Goal: Information Seeking & Learning: Learn about a topic

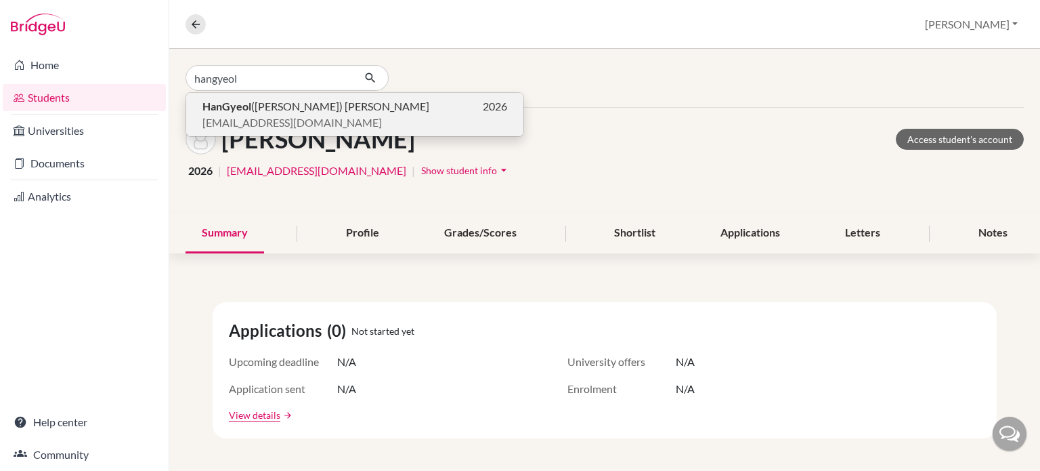
type input "hangyeol"
click at [254, 117] on span "[EMAIL_ADDRESS][DOMAIN_NAME]" at bounding box center [291, 122] width 179 height 16
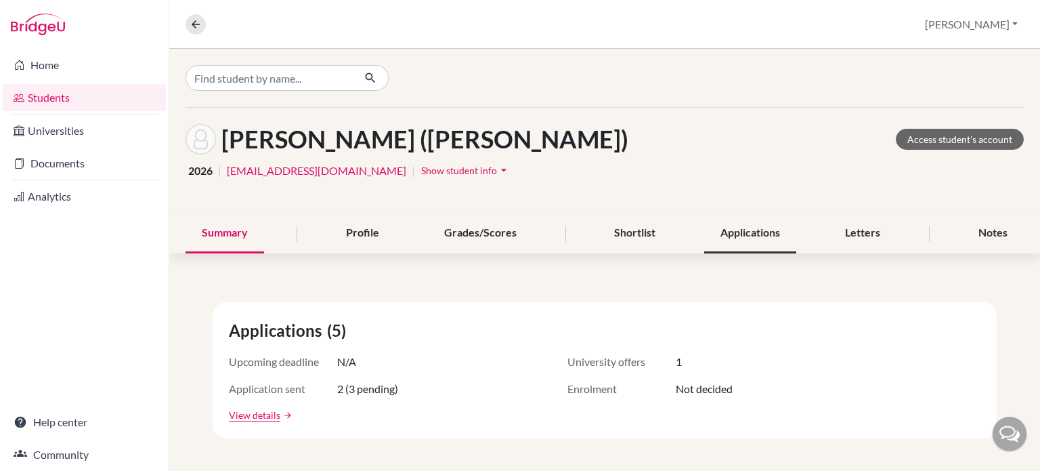
click at [734, 234] on div "Applications" at bounding box center [750, 233] width 92 height 40
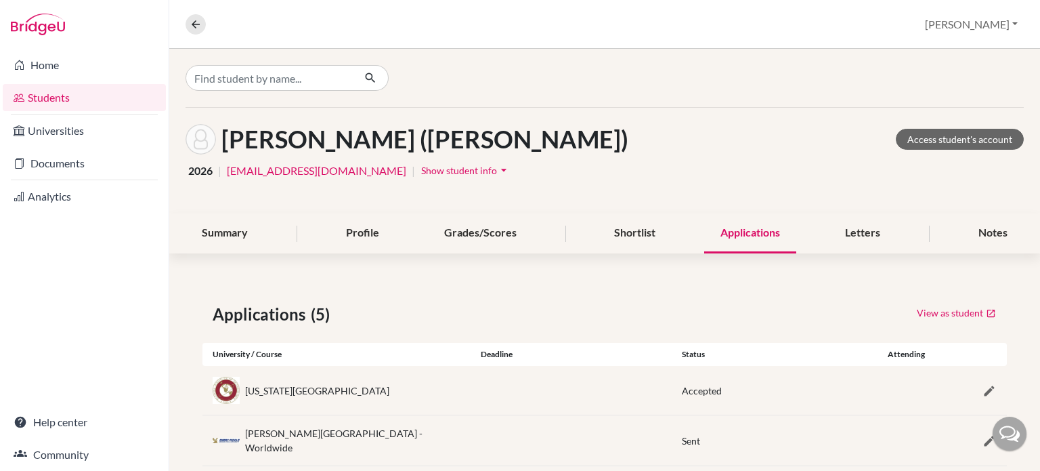
scroll to position [173, 0]
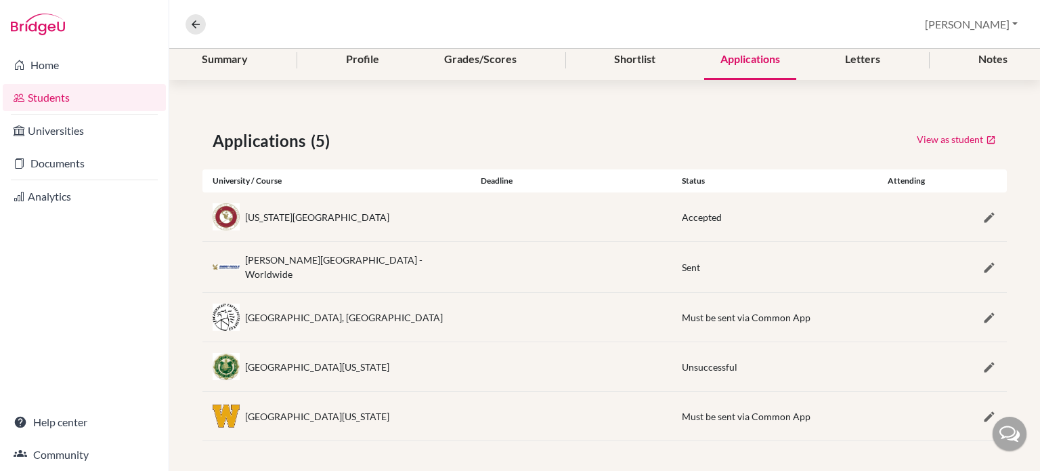
click at [458, 414] on div "[GEOGRAPHIC_DATA][US_STATE]" at bounding box center [336, 415] width 268 height 27
drag, startPoint x: 674, startPoint y: 411, endPoint x: 806, endPoint y: 416, distance: 132.8
click at [806, 416] on div "Must be sent via Common App" at bounding box center [772, 416] width 201 height 14
click at [806, 416] on div "Must be sent via Common App" at bounding box center [772, 416] width 181 height 14
drag, startPoint x: 677, startPoint y: 414, endPoint x: 821, endPoint y: 399, distance: 145.0
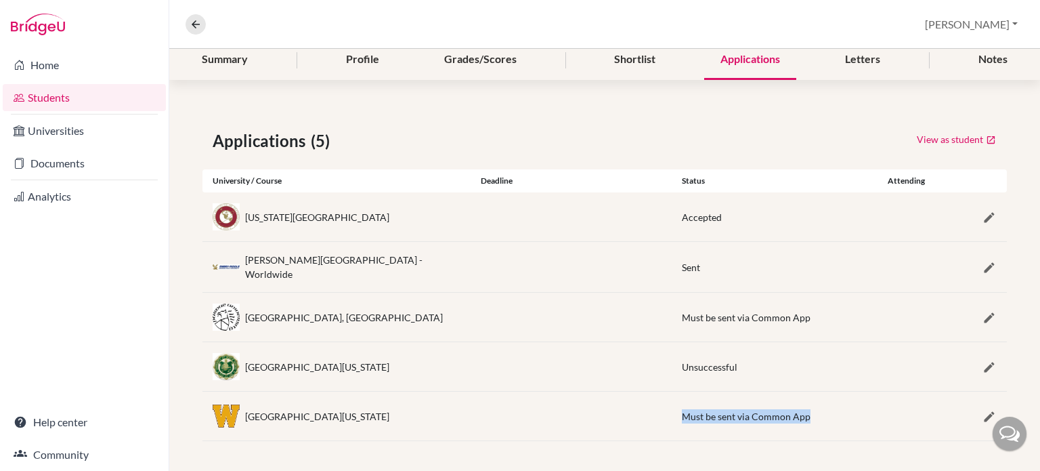
click at [821, 399] on div "[GEOGRAPHIC_DATA][US_STATE] Must be sent via Common App" at bounding box center [604, 415] width 804 height 49
drag, startPoint x: 806, startPoint y: 414, endPoint x: 745, endPoint y: 413, distance: 61.6
click at [745, 413] on div "Must be sent via Common App" at bounding box center [772, 416] width 181 height 14
click at [745, 413] on span "Must be sent via Common App" at bounding box center [746, 416] width 129 height 12
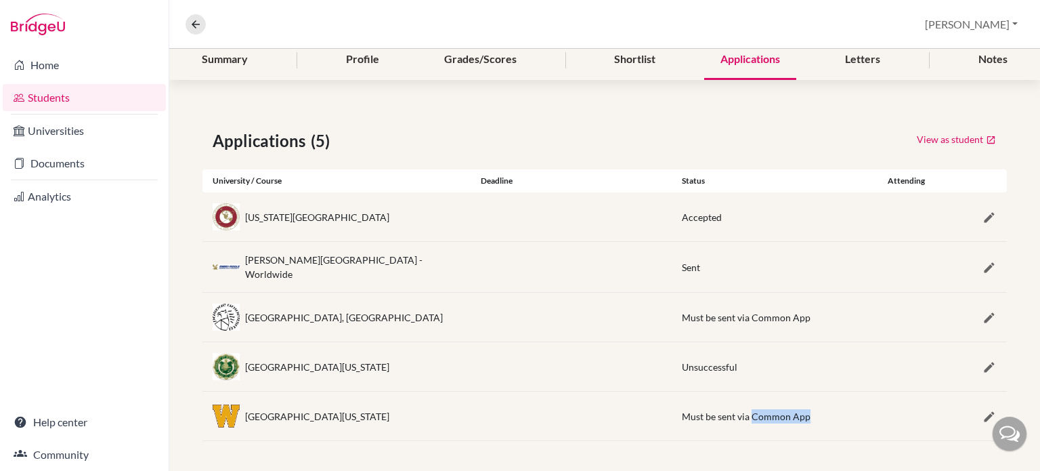
drag, startPoint x: 747, startPoint y: 413, endPoint x: 802, endPoint y: 425, distance: 56.0
click at [802, 425] on div "[GEOGRAPHIC_DATA][US_STATE] Must be sent via Common App" at bounding box center [604, 415] width 804 height 49
drag, startPoint x: 684, startPoint y: 313, endPoint x: 804, endPoint y: 318, distance: 119.9
click at [804, 318] on div "Must be sent via Common App" at bounding box center [772, 317] width 181 height 14
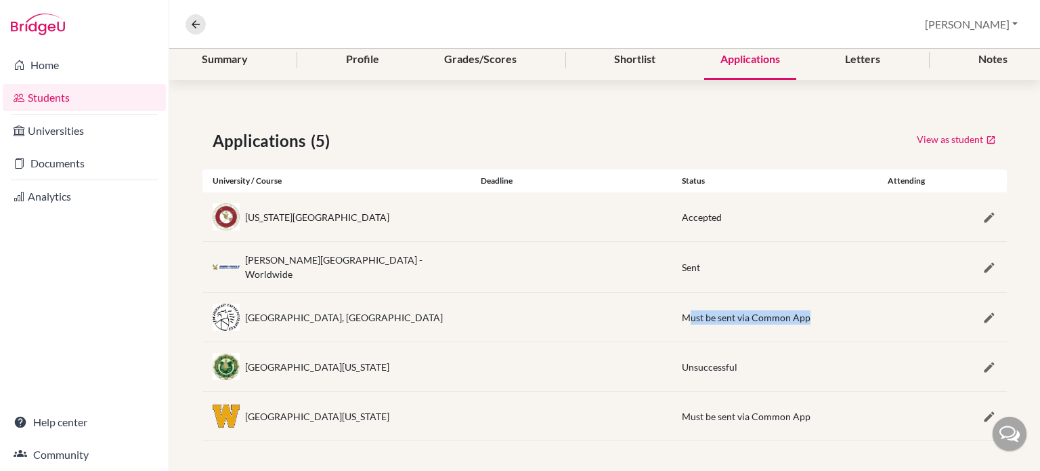
click at [804, 318] on div "Must be sent via Common App" at bounding box center [772, 317] width 181 height 14
click at [804, 416] on div "Must be sent via Common App" at bounding box center [772, 416] width 181 height 14
drag, startPoint x: 793, startPoint y: 414, endPoint x: 678, endPoint y: 411, distance: 115.1
click at [682, 411] on span "Must be sent via Common App" at bounding box center [746, 416] width 129 height 12
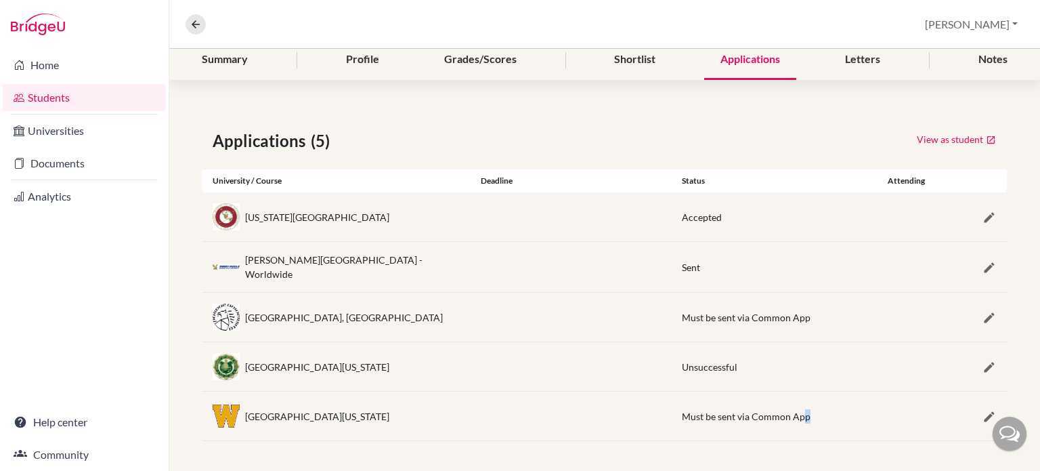
drag, startPoint x: 799, startPoint y: 410, endPoint x: 820, endPoint y: 416, distance: 21.7
click at [820, 416] on div "Must be sent via Common App" at bounding box center [772, 416] width 181 height 14
drag, startPoint x: 811, startPoint y: 416, endPoint x: 666, endPoint y: 408, distance: 145.1
click at [672, 409] on div "Must be sent via Common App" at bounding box center [772, 416] width 201 height 14
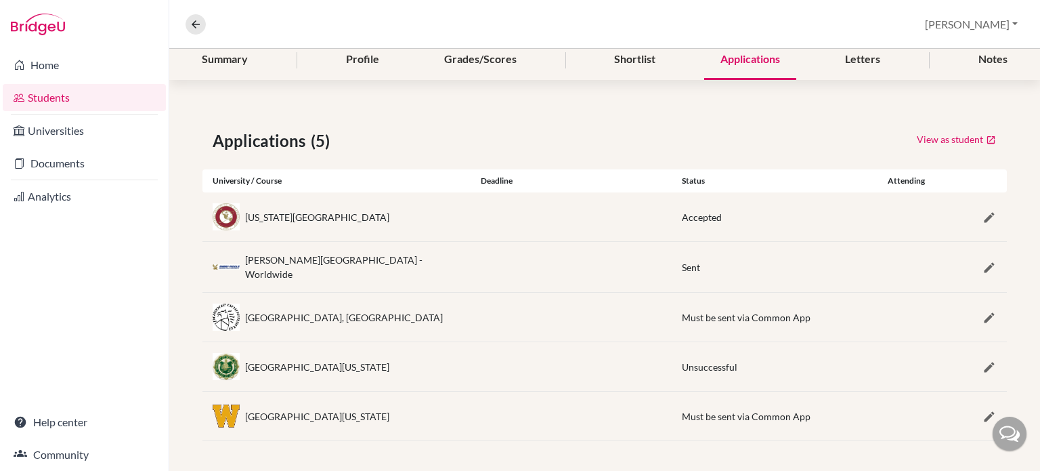
click at [401, 408] on div "[GEOGRAPHIC_DATA][US_STATE]" at bounding box center [336, 415] width 268 height 27
click at [406, 310] on div "[GEOGRAPHIC_DATA], [GEOGRAPHIC_DATA]" at bounding box center [336, 316] width 268 height 27
drag, startPoint x: 390, startPoint y: 316, endPoint x: 221, endPoint y: 303, distance: 169.8
click at [221, 303] on div "[GEOGRAPHIC_DATA], [GEOGRAPHIC_DATA]" at bounding box center [336, 316] width 268 height 27
click at [455, 316] on div "[GEOGRAPHIC_DATA], [GEOGRAPHIC_DATA]" at bounding box center [336, 316] width 268 height 27
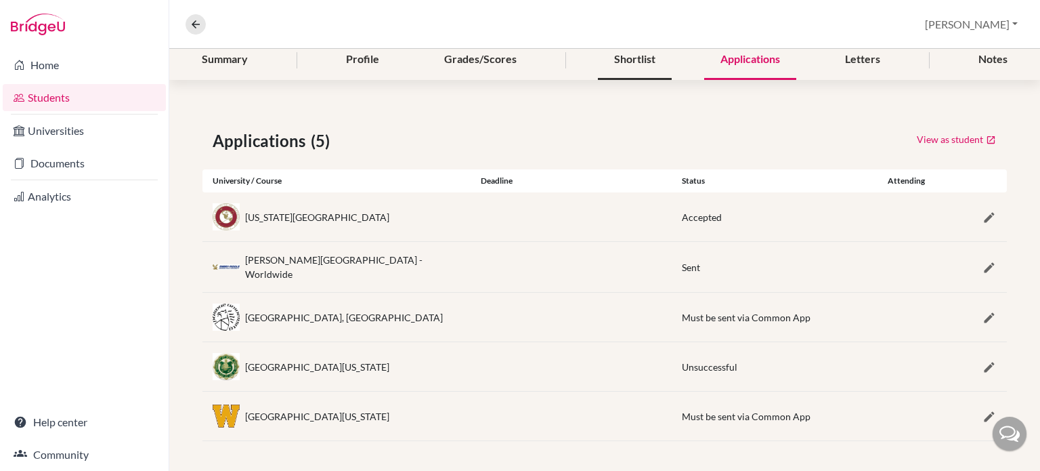
click at [635, 58] on div "Shortlist" at bounding box center [635, 60] width 74 height 40
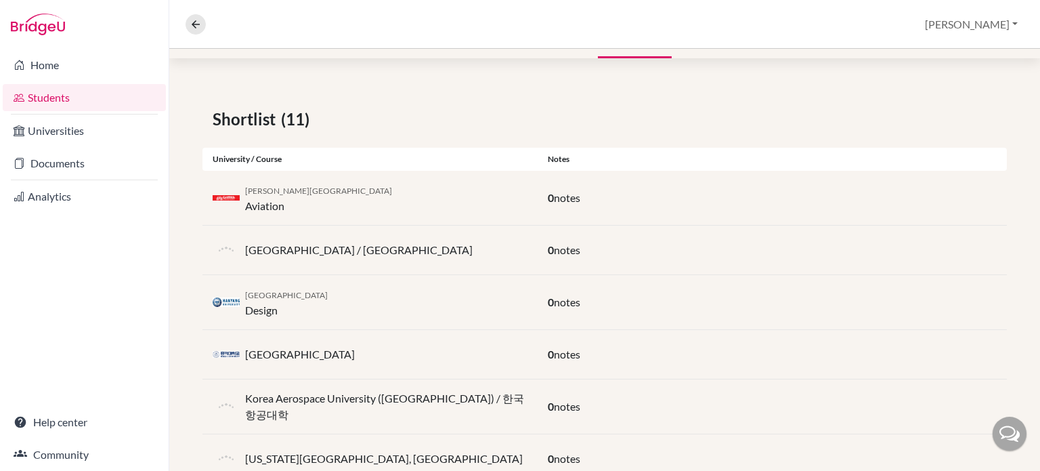
scroll to position [183, 0]
